Goal: Information Seeking & Learning: Learn about a topic

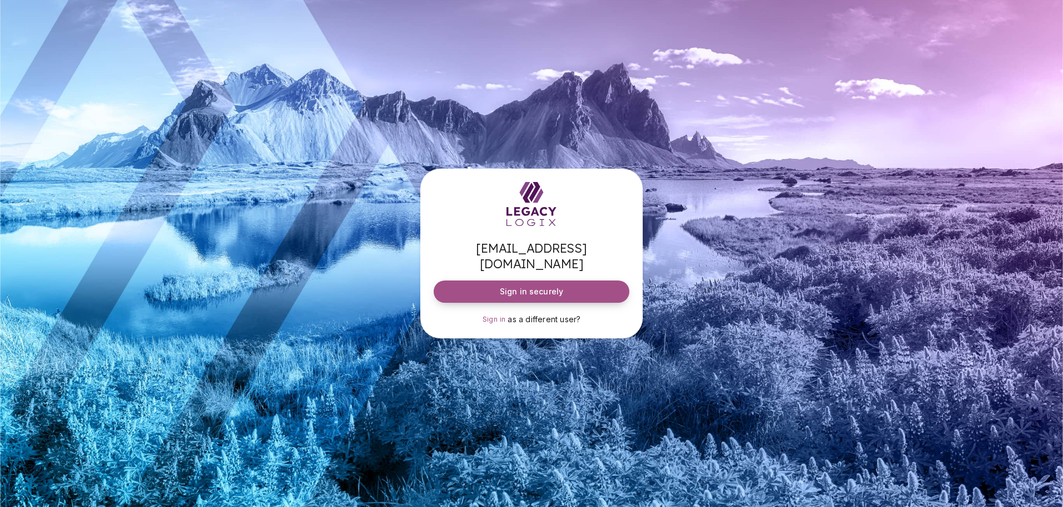
click at [534, 286] on span "Sign in securely" at bounding box center [531, 291] width 63 height 11
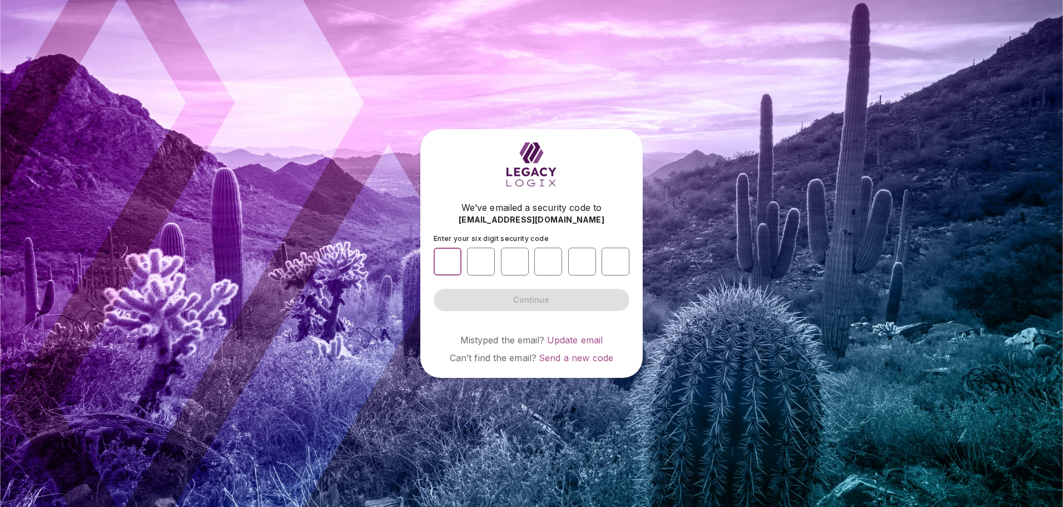
click at [441, 267] on input "number" at bounding box center [448, 261] width 28 height 28
type input "*"
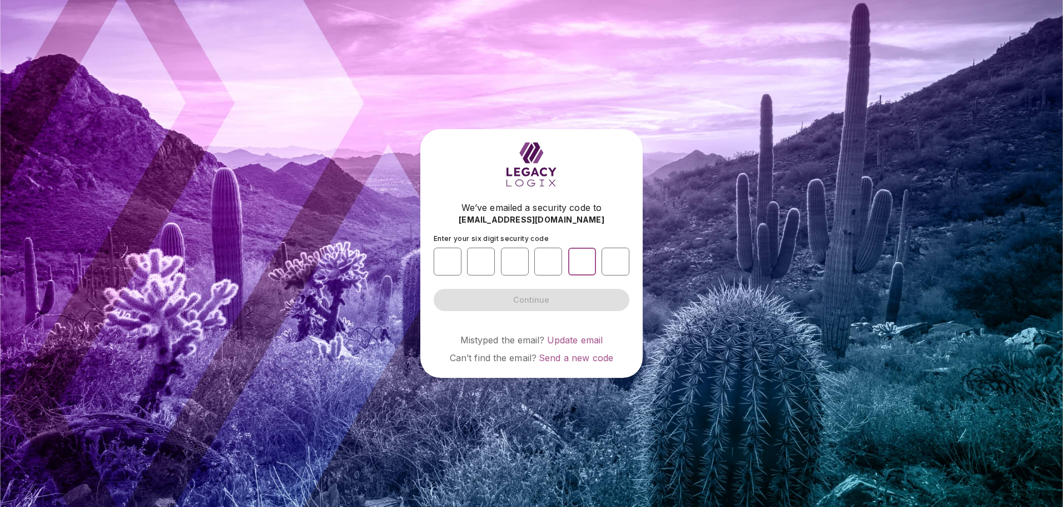
type input "*"
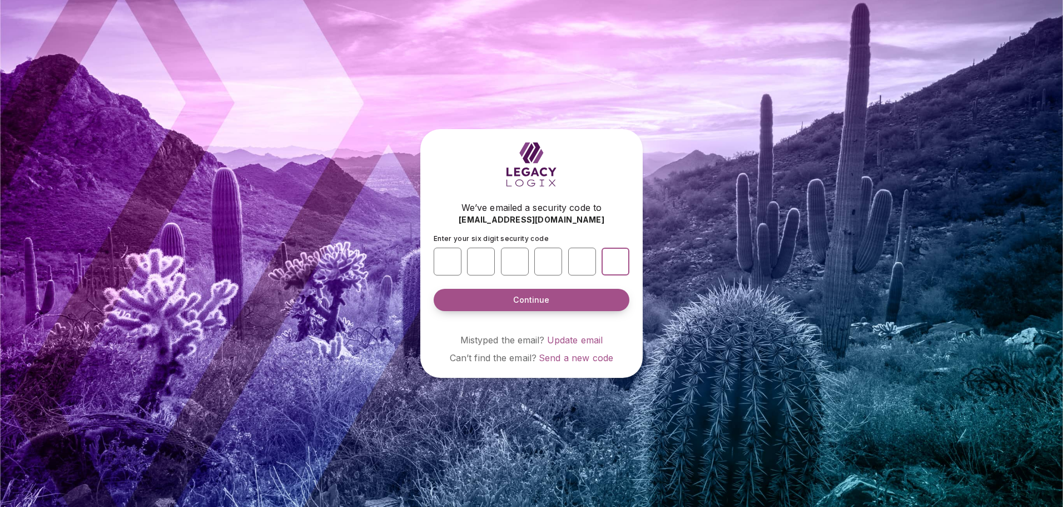
type input "*"
click at [537, 299] on span "Continue" at bounding box center [531, 299] width 36 height 11
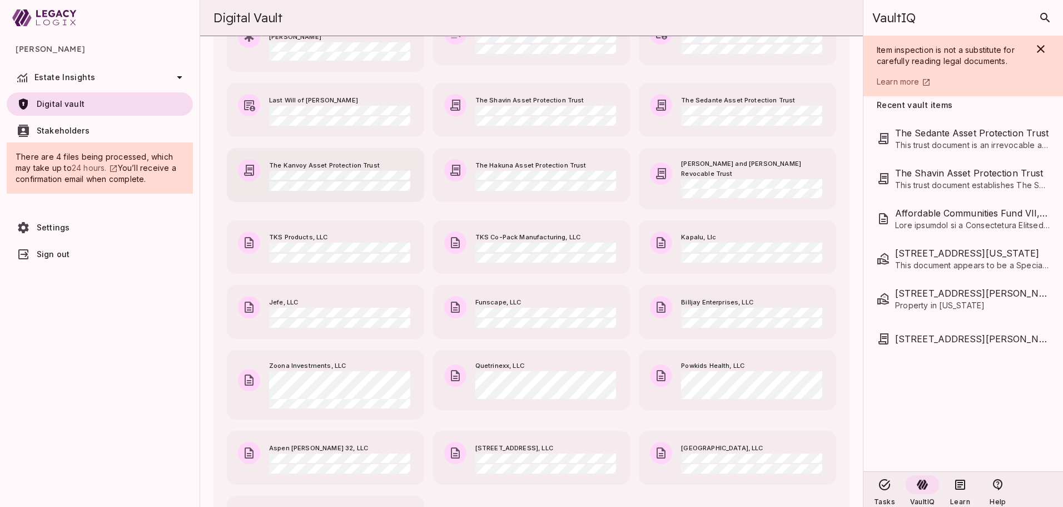
scroll to position [389, 0]
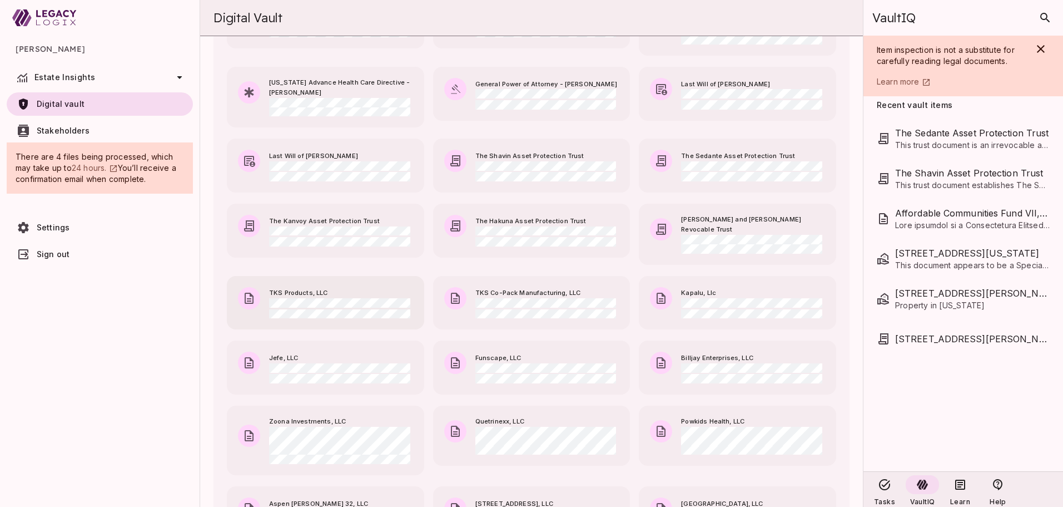
click at [301, 288] on span "TKS Products, LLC" at bounding box center [341, 293] width 144 height 10
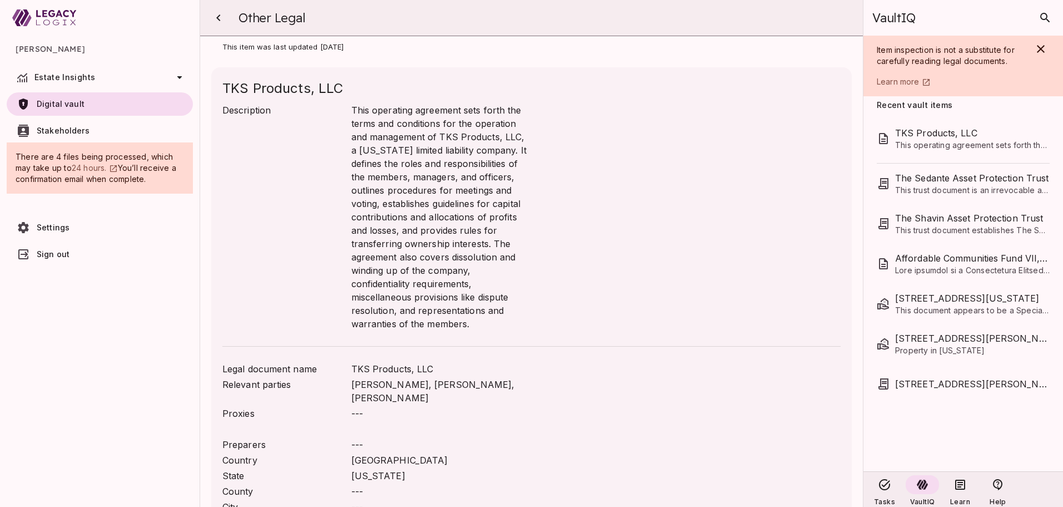
scroll to position [260, 0]
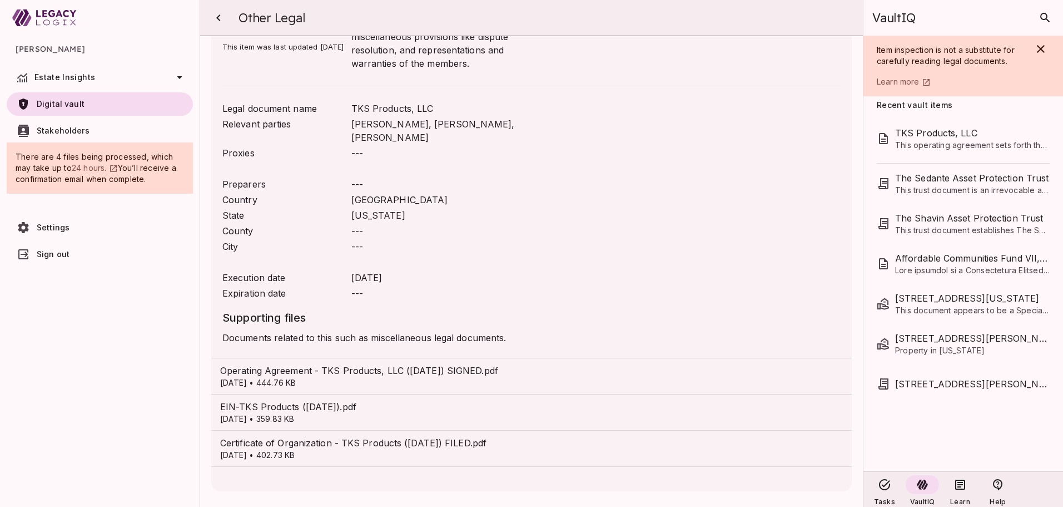
click at [311, 447] on span "Certificate of Organization - TKS Products ([DATE]) FILED.pdf" at bounding box center [531, 442] width 623 height 13
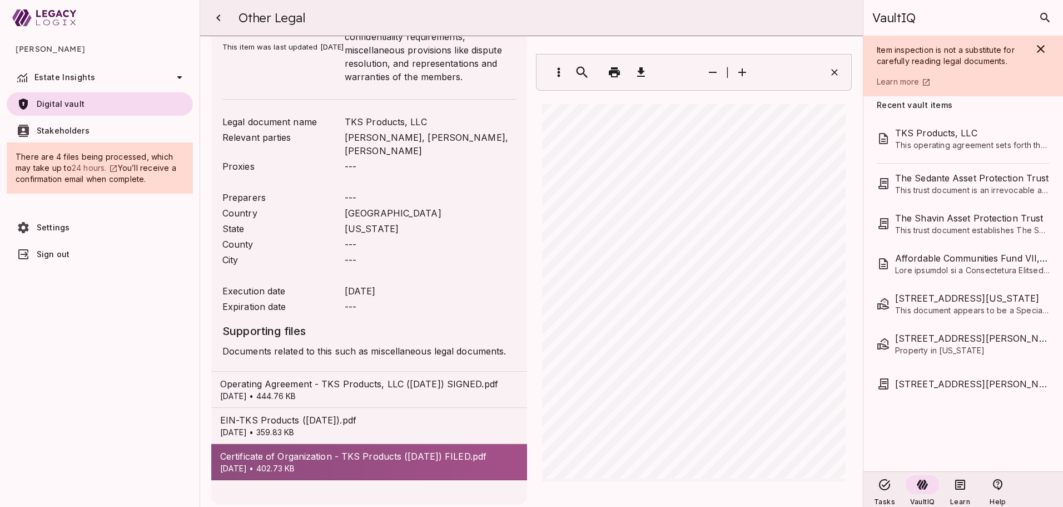
scroll to position [0, 0]
click at [575, 68] on icon "button" at bounding box center [582, 73] width 16 height 16
click at [740, 85] on div "​ | Zoom Automatic **** Zoom" at bounding box center [694, 72] width 315 height 36
click at [737, 72] on icon "button" at bounding box center [742, 72] width 13 height 13
click at [829, 70] on icon "button" at bounding box center [834, 72] width 11 height 11
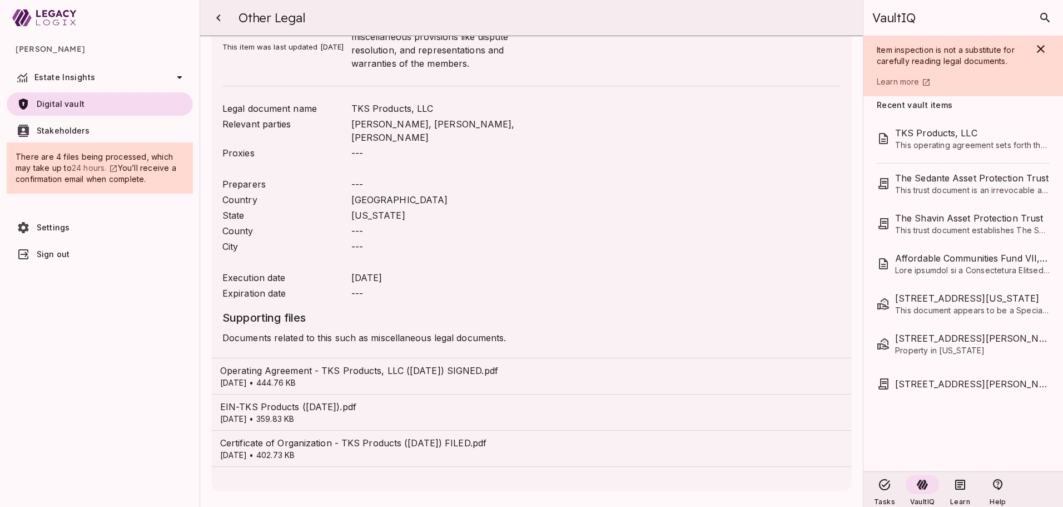
click at [289, 444] on span "Certificate of Organization - TKS Products ([DATE]) FILED.pdf" at bounding box center [531, 442] width 623 height 13
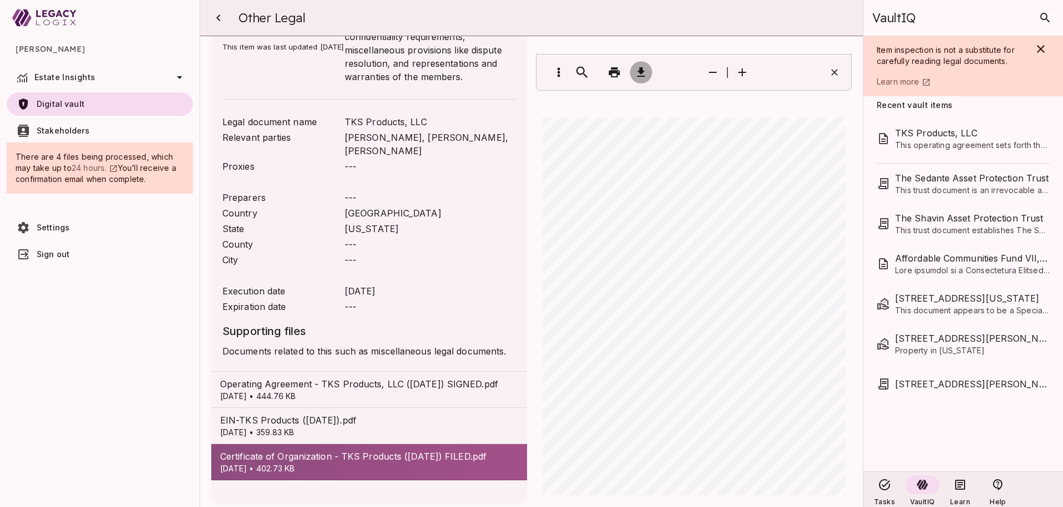
click at [637, 69] on icon "button" at bounding box center [641, 71] width 8 height 9
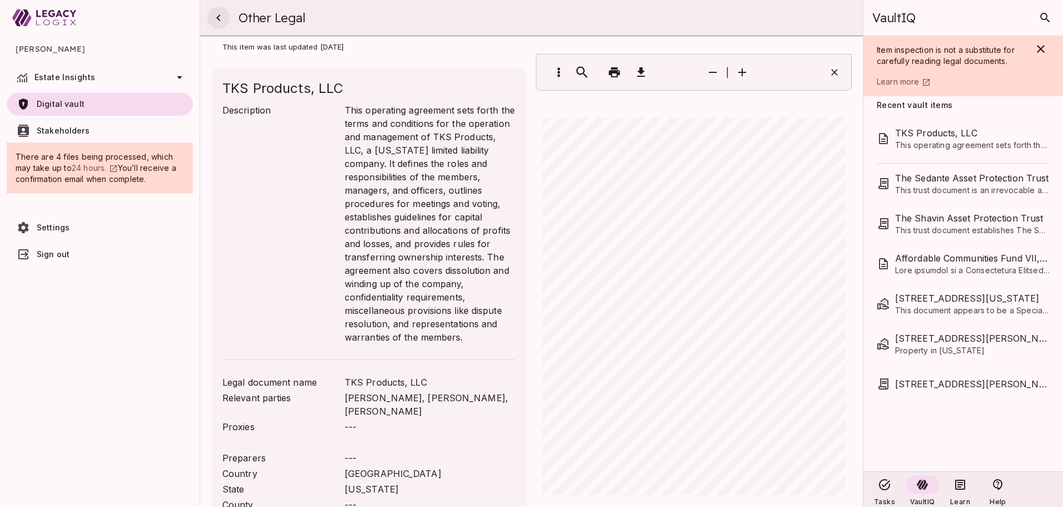
click at [215, 16] on icon "button" at bounding box center [218, 17] width 13 height 13
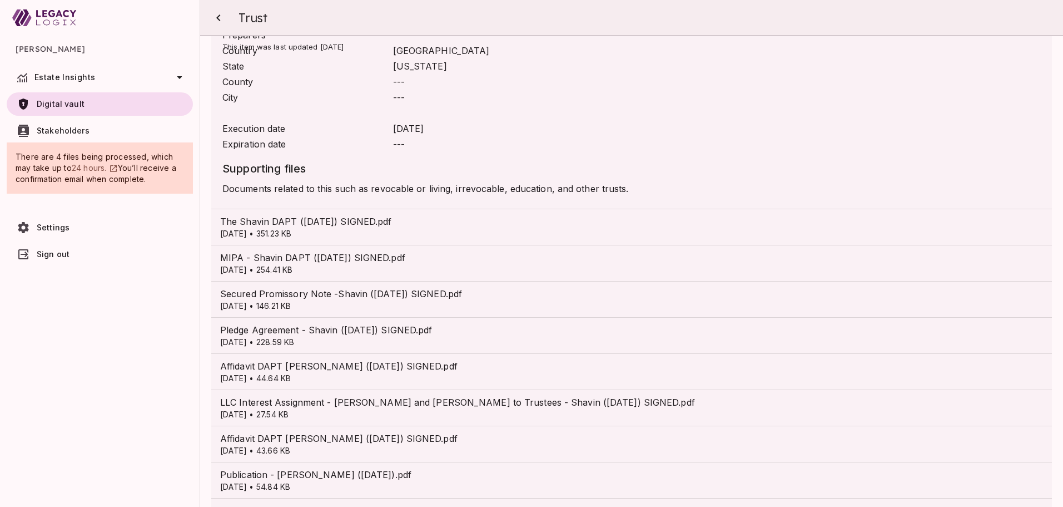
scroll to position [708, 0]
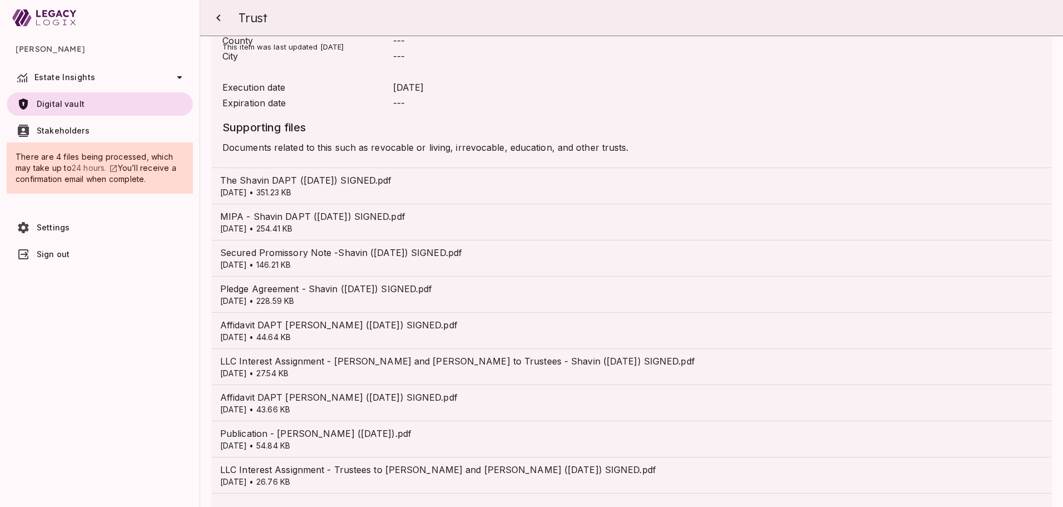
click at [390, 354] on span "LLC Interest Assignment - [PERSON_NAME] and [PERSON_NAME] to Trustees - Shavin …" at bounding box center [631, 360] width 823 height 13
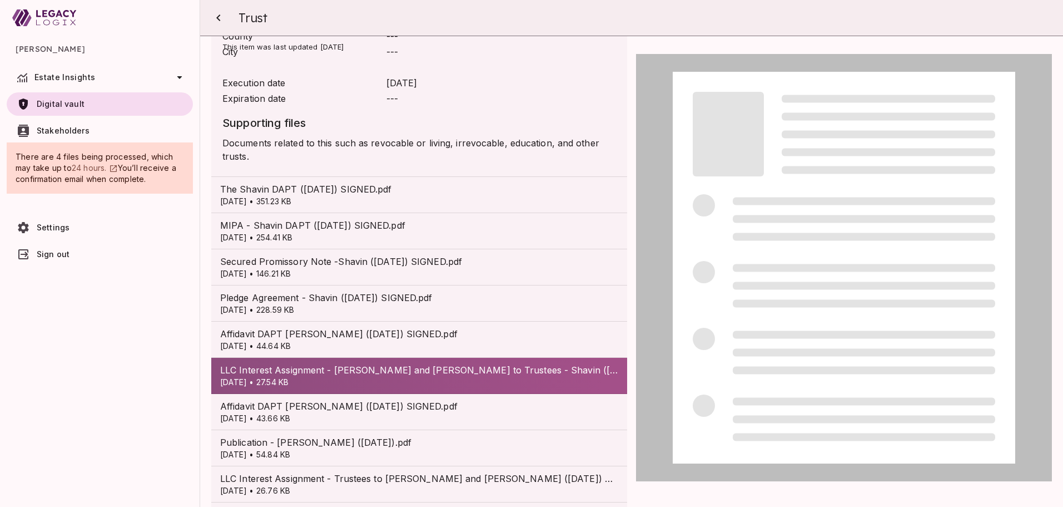
scroll to position [735, 0]
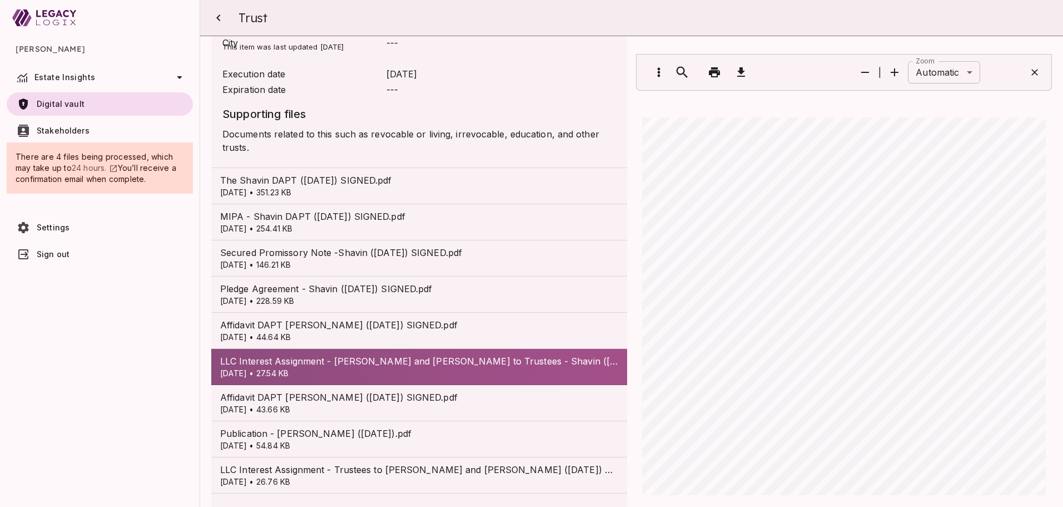
click at [382, 463] on span "LLC Interest Assignment - Trustees to [PERSON_NAME] and [PERSON_NAME] ([DATE]) …" at bounding box center [419, 469] width 398 height 13
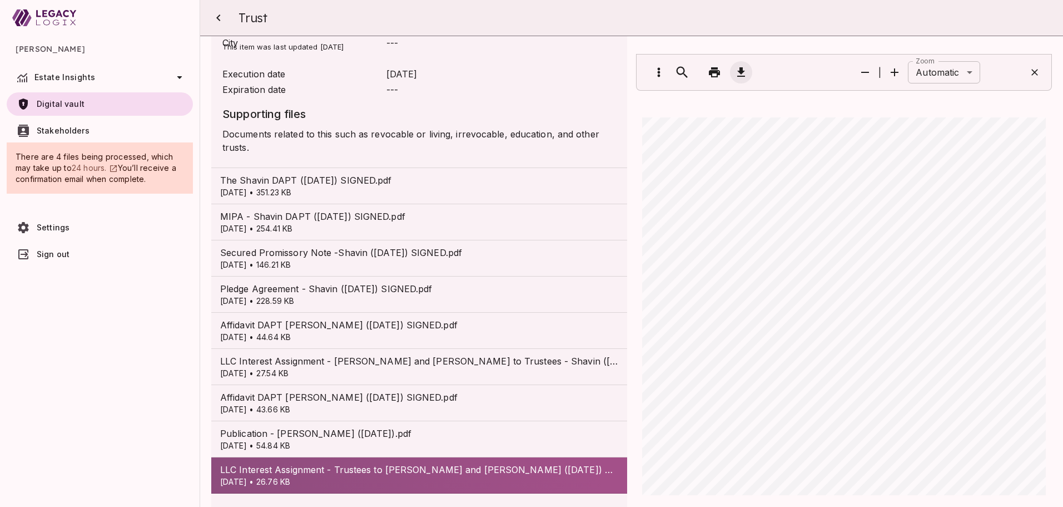
click at [738, 73] on icon "button" at bounding box center [741, 72] width 13 height 13
click at [306, 210] on span "MIPA - Shavin DAPT ([DATE]) SIGNED.pdf" at bounding box center [419, 216] width 398 height 13
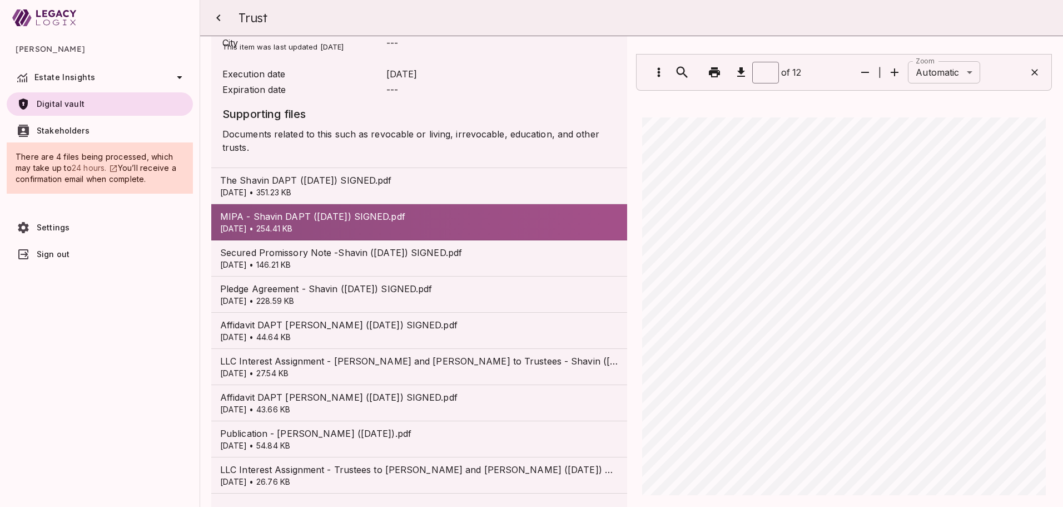
click at [315, 187] on p "[DATE] • 351.23 KB" at bounding box center [419, 192] width 398 height 11
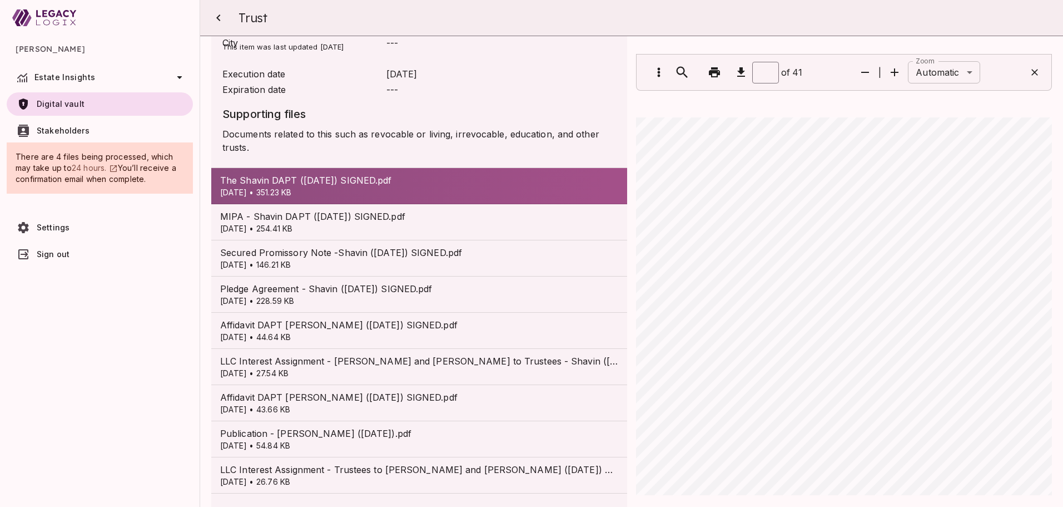
type input "*"
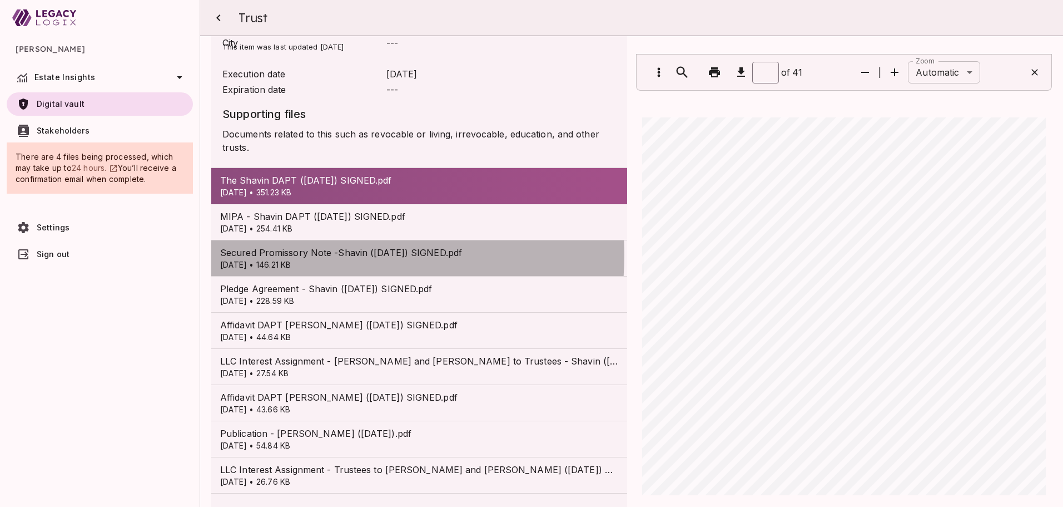
click at [314, 246] on span "Secured Promissory Note -Shavin ([DATE]) SIGNED.pdf" at bounding box center [419, 252] width 398 height 13
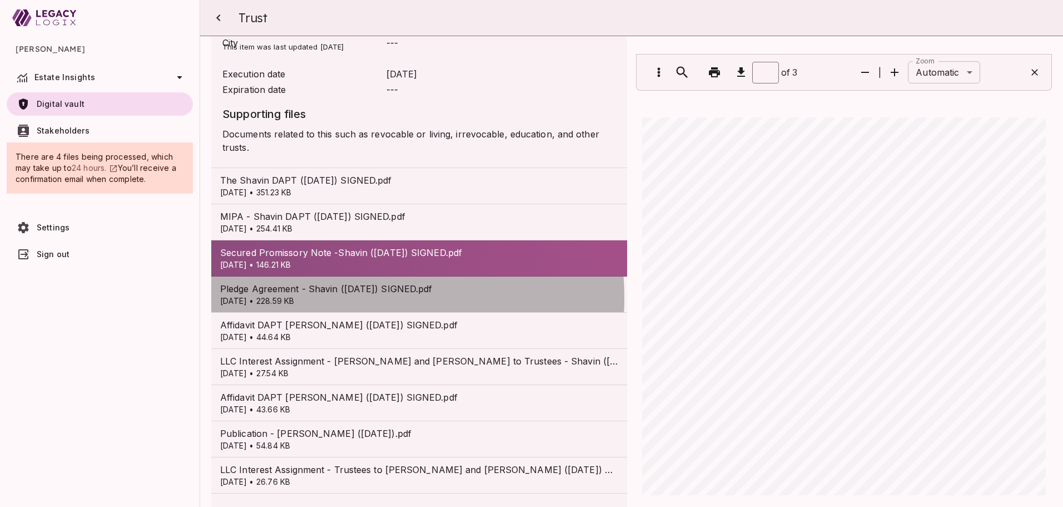
click at [325, 295] on p "[DATE] • 228.59 KB" at bounding box center [419, 300] width 398 height 11
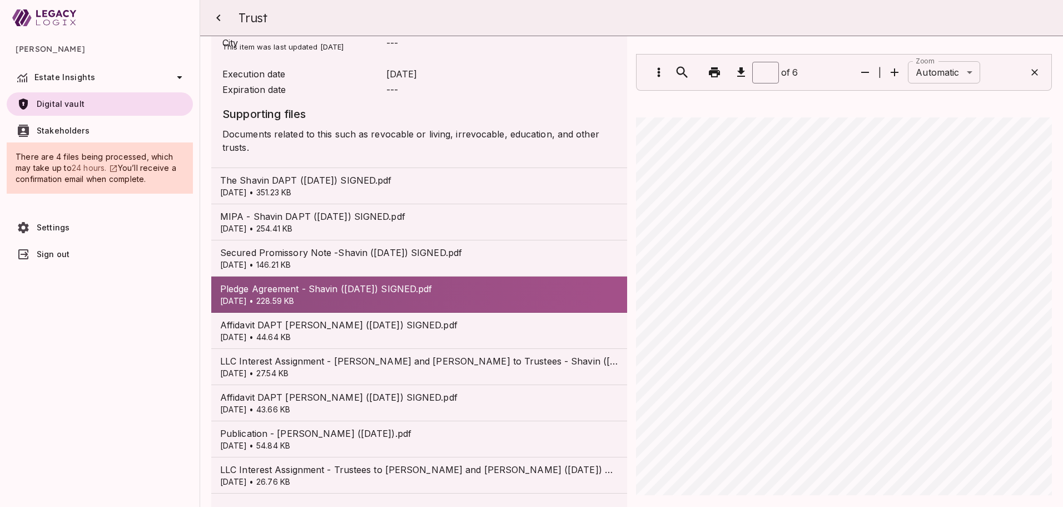
type input "*"
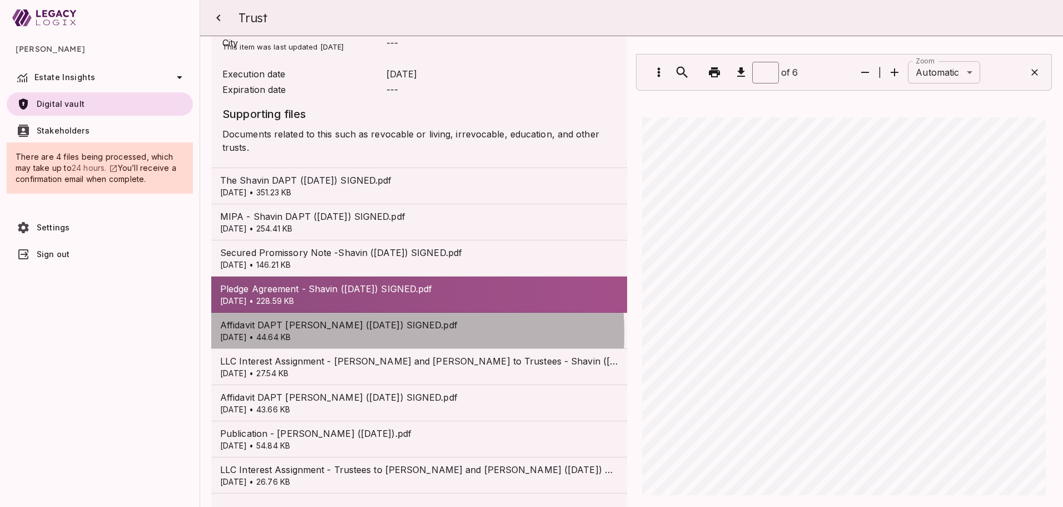
click at [334, 331] on p "[DATE] • 44.64 KB" at bounding box center [419, 336] width 398 height 11
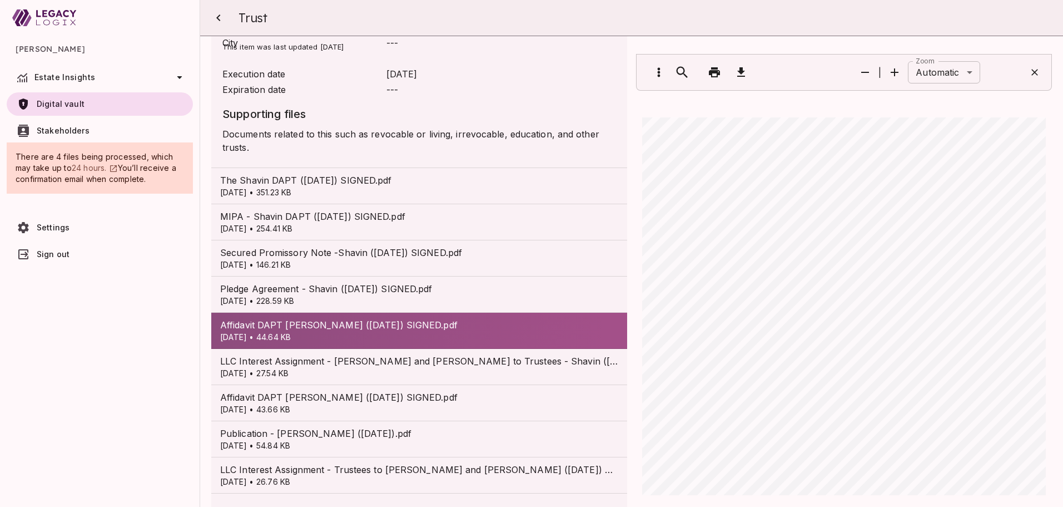
click at [338, 368] on p "[DATE] • 27.54 KB" at bounding box center [419, 373] width 398 height 11
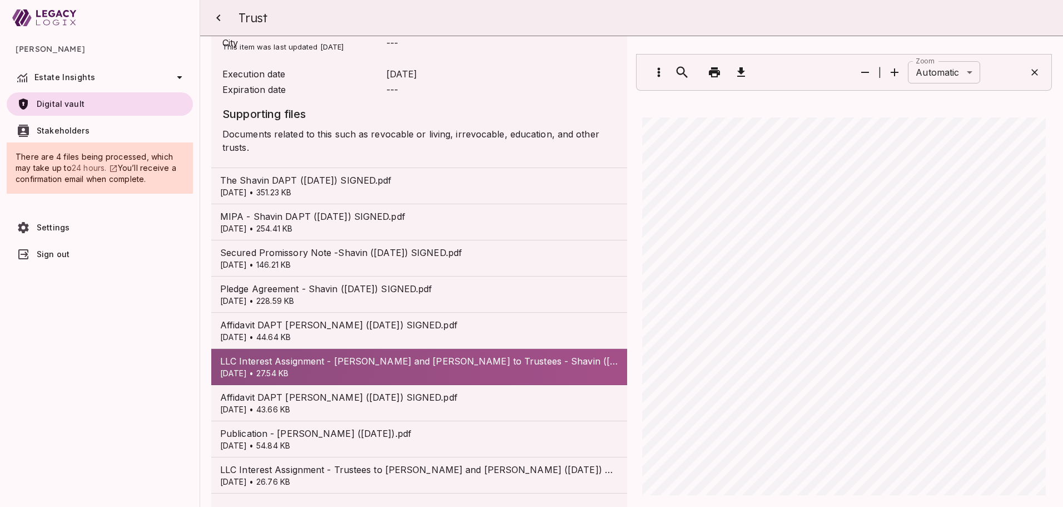
click at [300, 404] on p "[DATE] • 43.66 KB" at bounding box center [419, 409] width 398 height 11
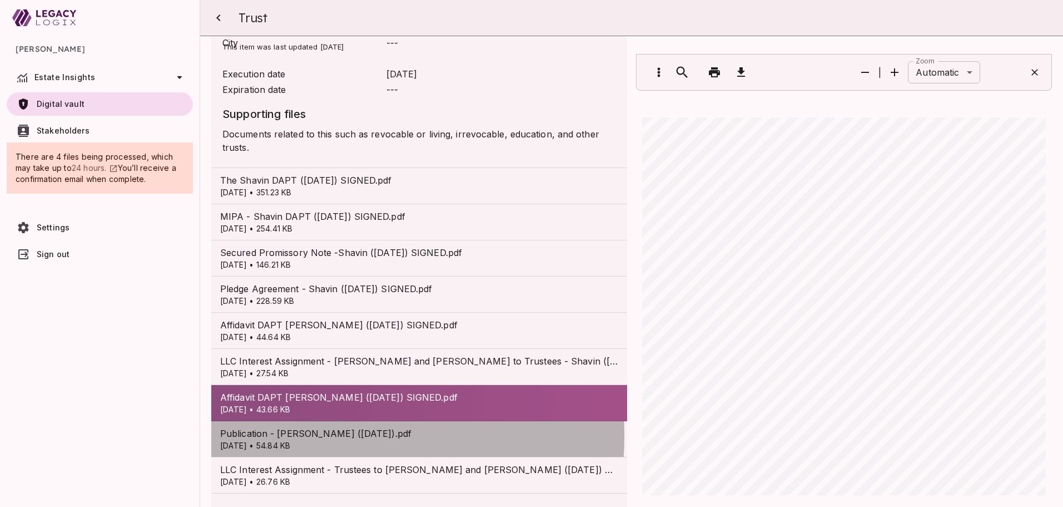
click at [265, 426] on span "Publication - [PERSON_NAME] ([DATE]).pdf" at bounding box center [419, 432] width 398 height 13
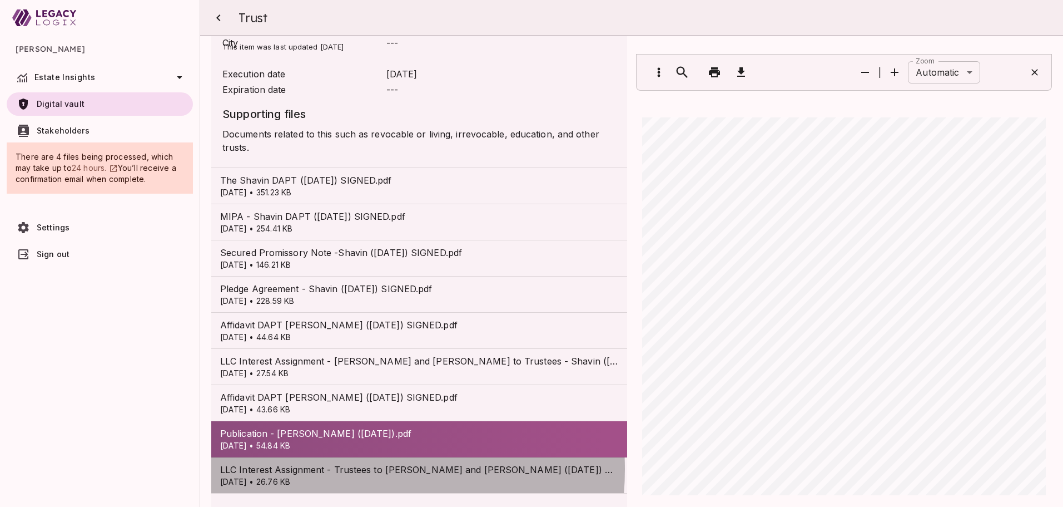
click at [330, 463] on span "LLC Interest Assignment - Trustees to [PERSON_NAME] and [PERSON_NAME] ([DATE]) …" at bounding box center [419, 469] width 398 height 13
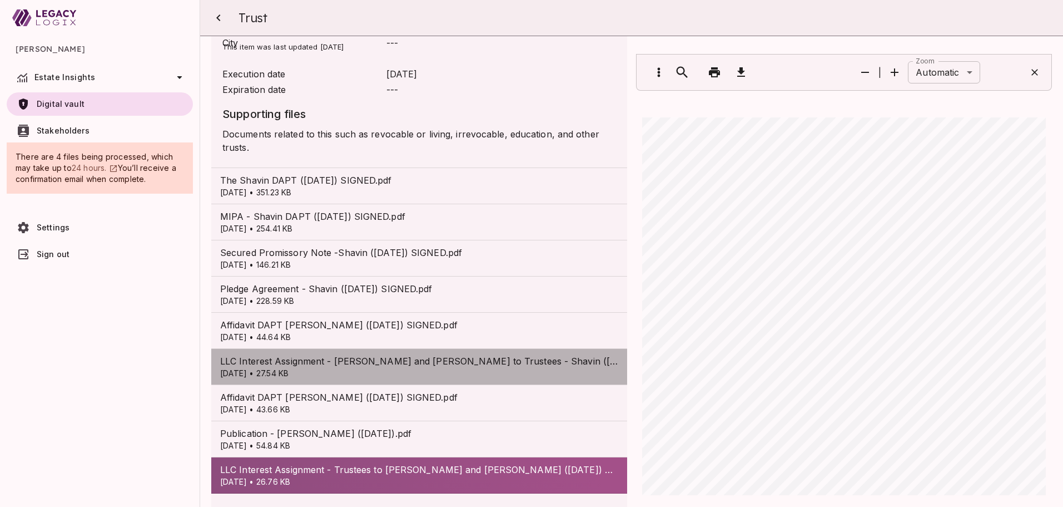
click at [421, 368] on p "[DATE] • 27.54 KB" at bounding box center [419, 373] width 398 height 11
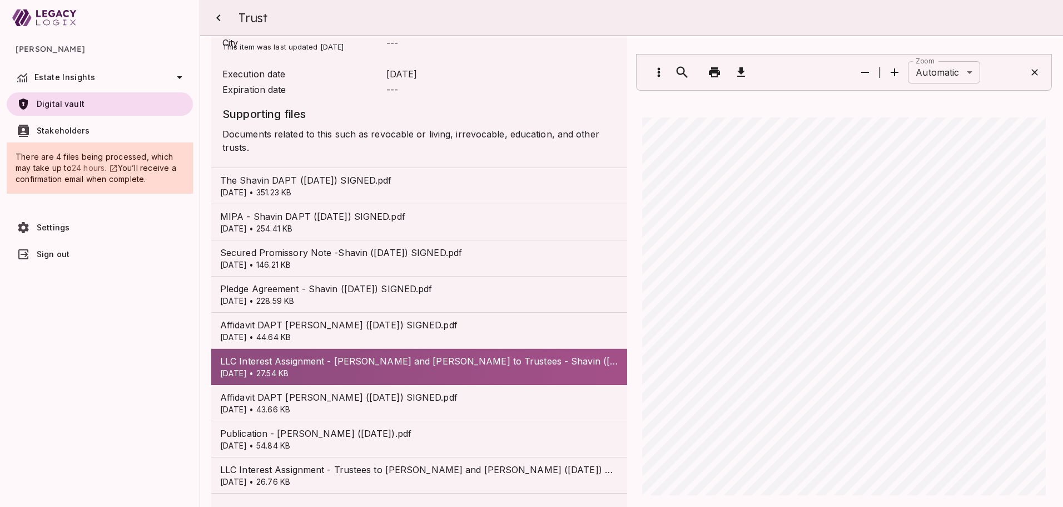
click at [511, 463] on span "LLC Interest Assignment - Trustees to [PERSON_NAME] and [PERSON_NAME] ([DATE]) …" at bounding box center [419, 469] width 398 height 13
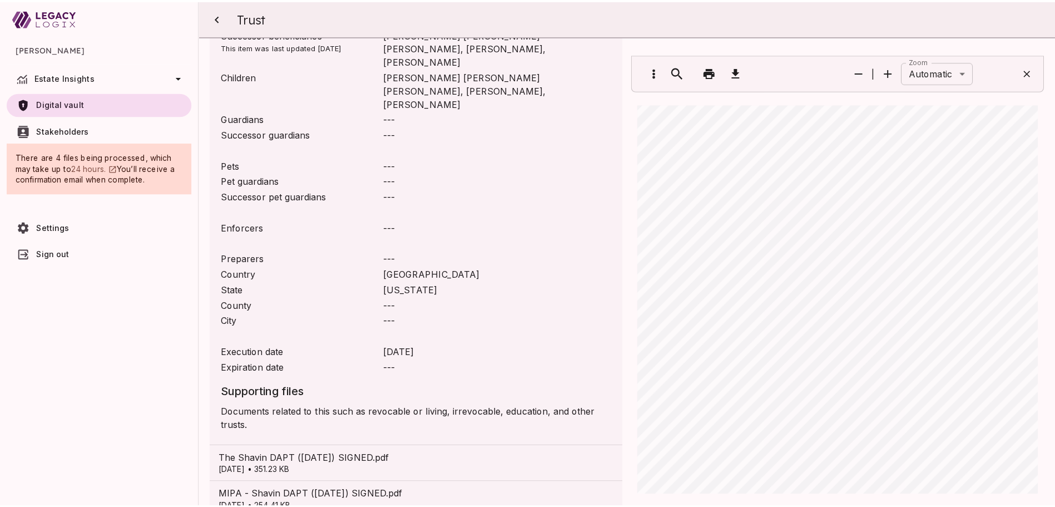
scroll to position [235, 0]
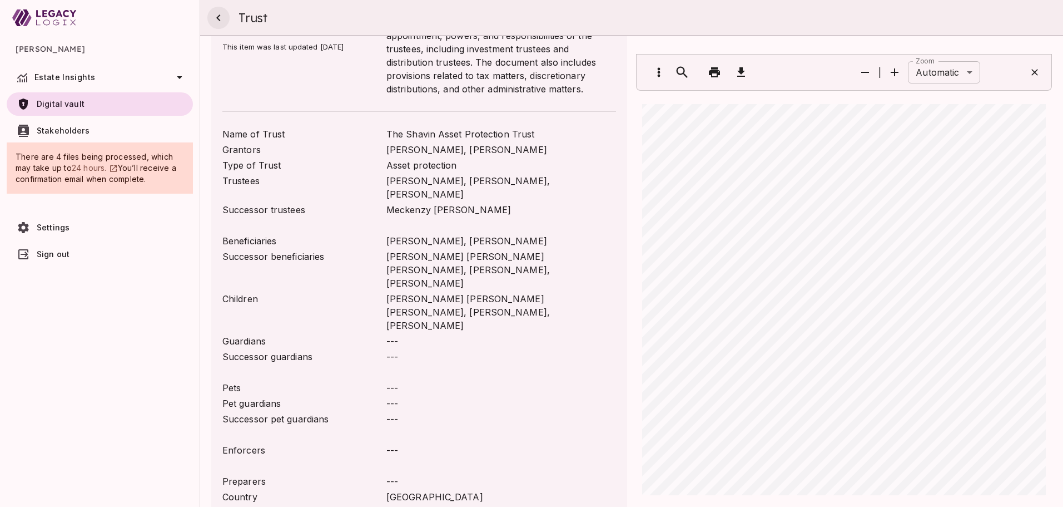
click at [221, 17] on icon "button" at bounding box center [218, 17] width 13 height 13
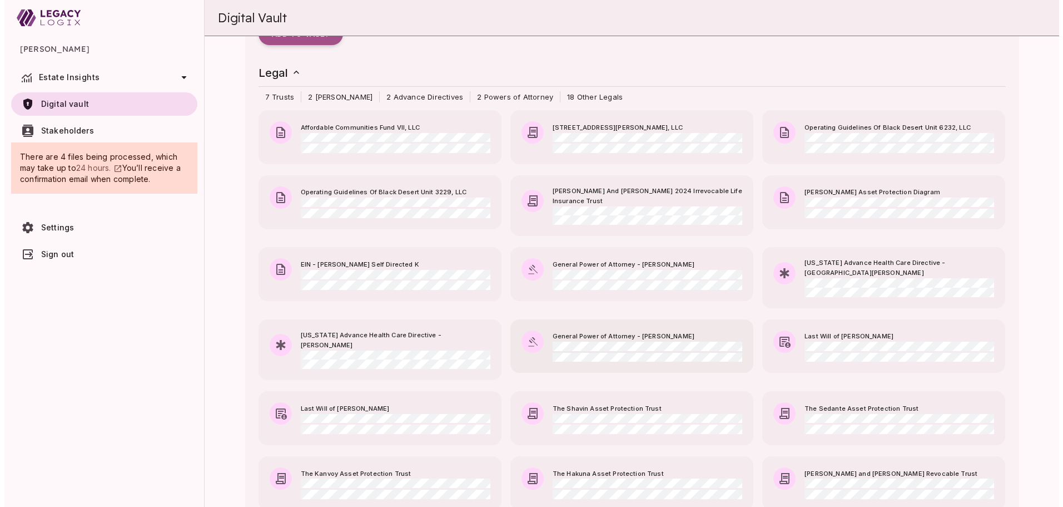
scroll to position [167, 0]
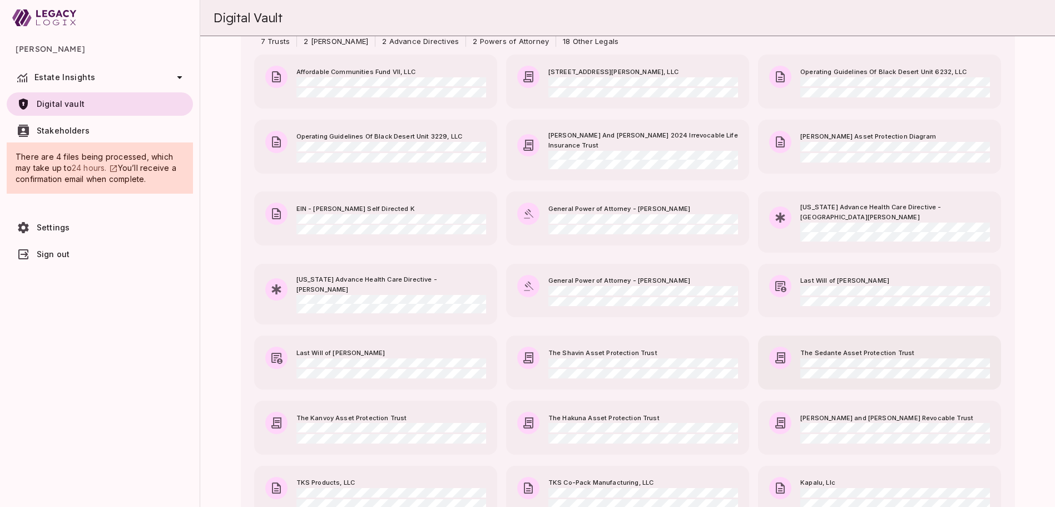
click at [820, 348] on span "The Sedante Asset Protection Trust" at bounding box center [895, 353] width 190 height 10
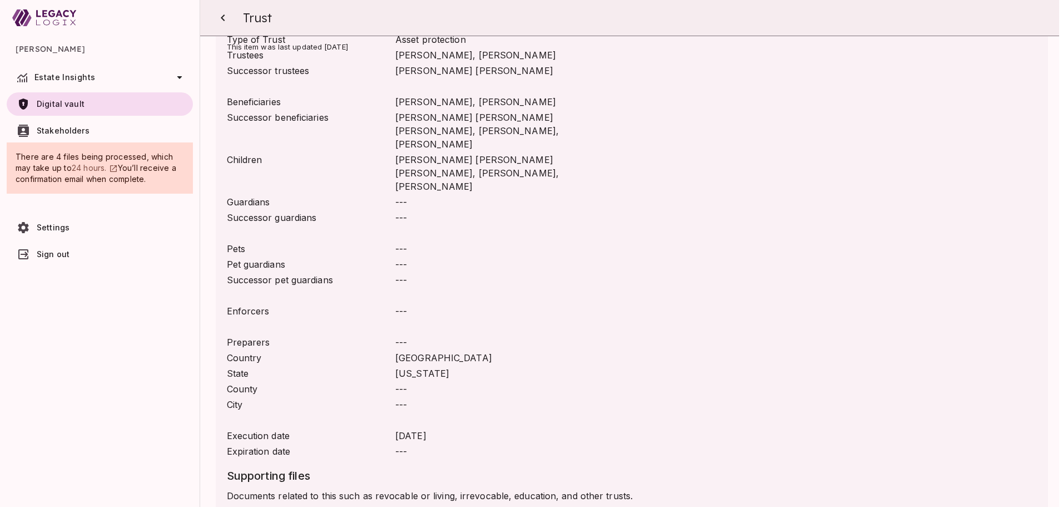
scroll to position [465, 0]
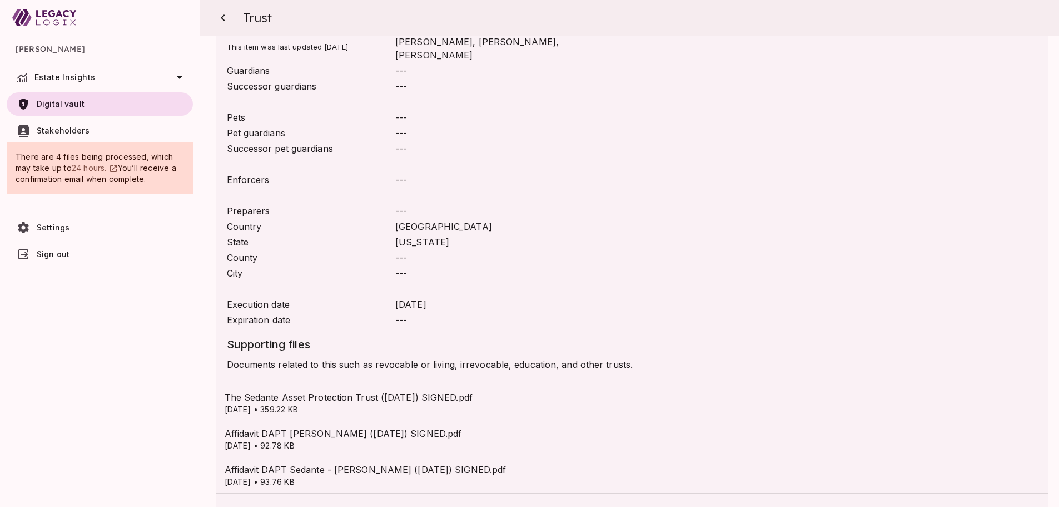
click at [316, 463] on span "Affidavit DAPT Sedante - [PERSON_NAME] ([DATE]) SIGNED.pdf" at bounding box center [632, 469] width 815 height 13
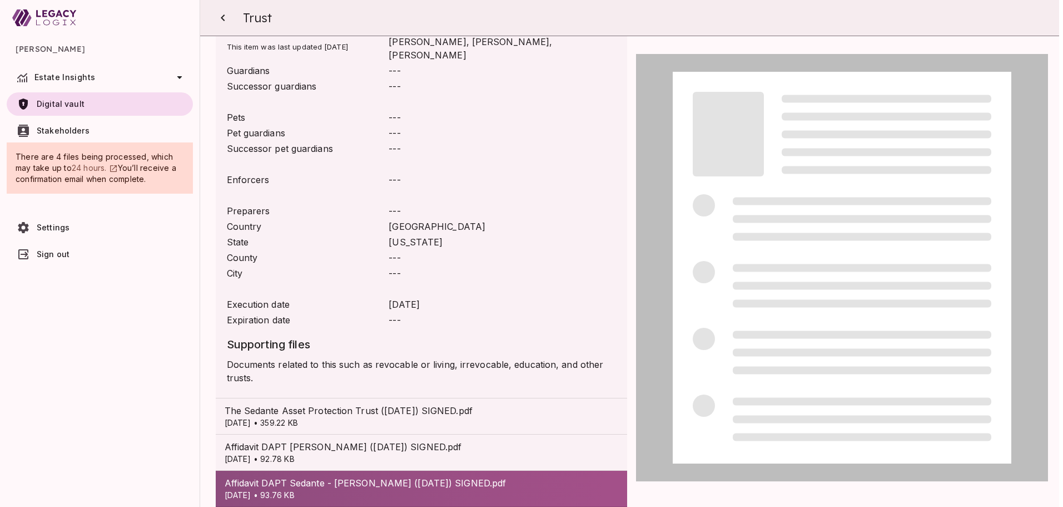
scroll to position [478, 0]
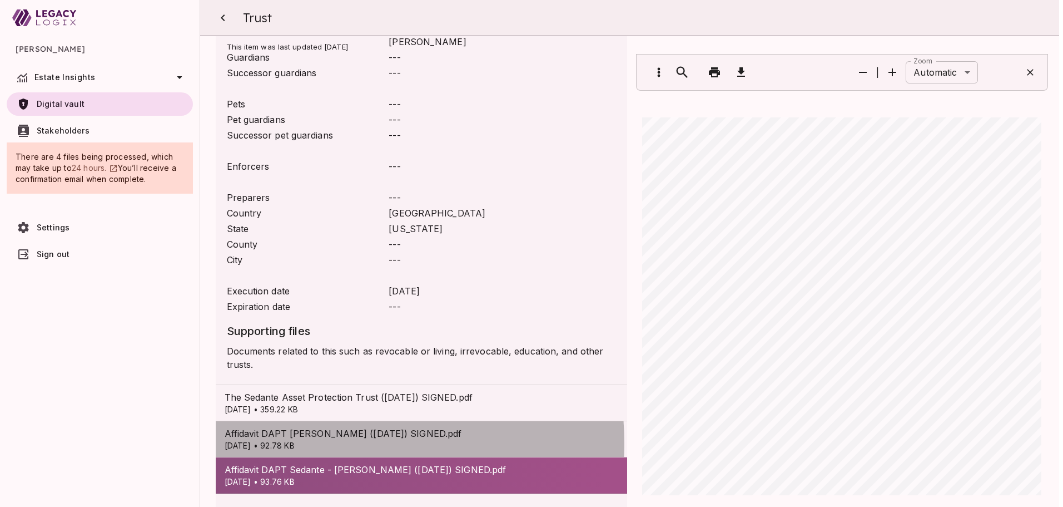
click at [323, 440] on p "[DATE] • 92.78 KB" at bounding box center [422, 445] width 394 height 11
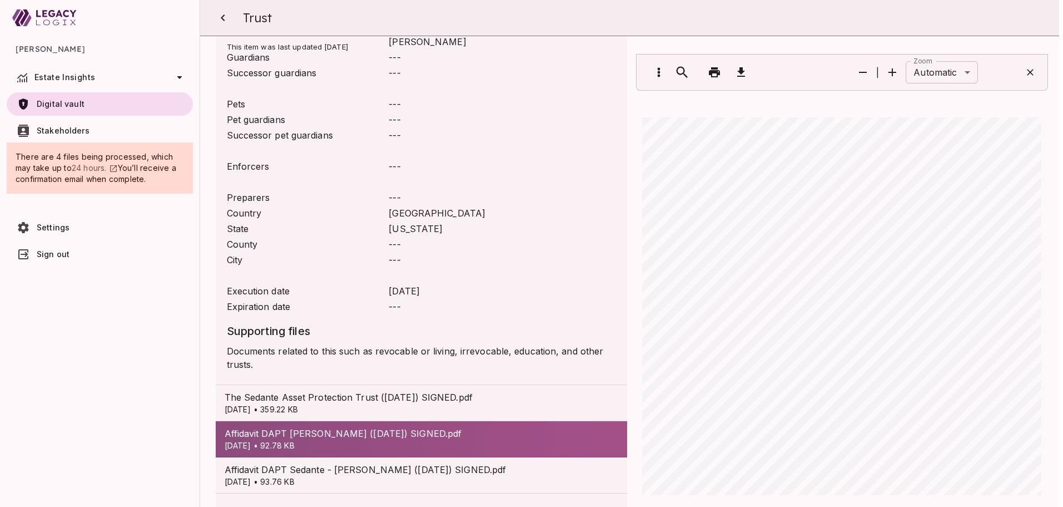
click at [307, 404] on p "[DATE] • 359.22 KB" at bounding box center [422, 409] width 394 height 11
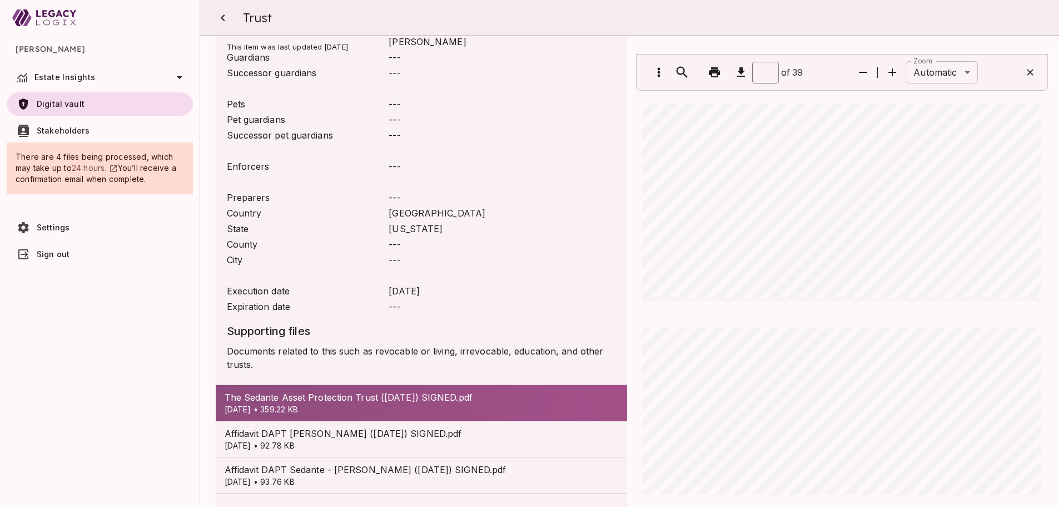
scroll to position [16403, 0]
type input "*"
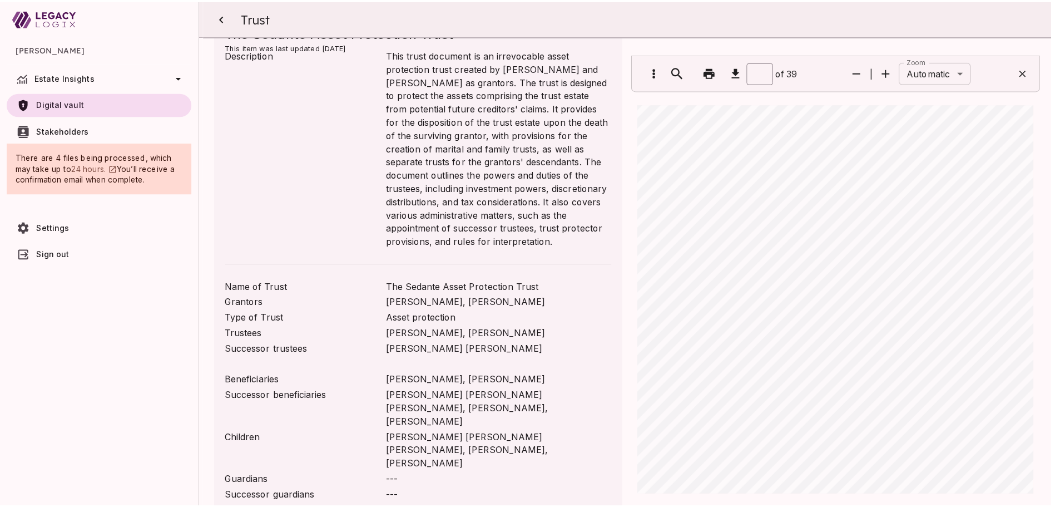
scroll to position [0, 0]
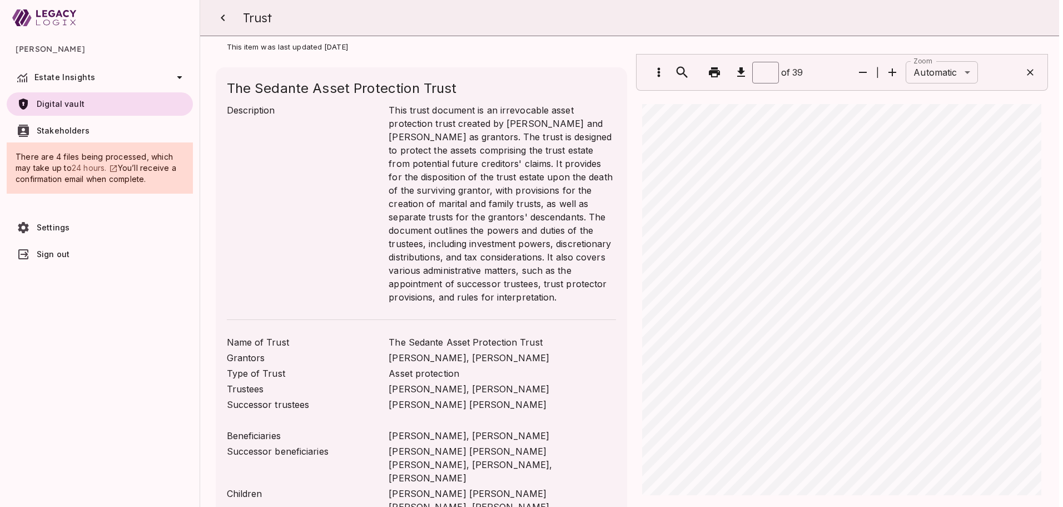
drag, startPoint x: 225, startPoint y: 17, endPoint x: 202, endPoint y: 138, distance: 123.3
click at [225, 17] on icon "button" at bounding box center [222, 17] width 13 height 13
